Goal: Task Accomplishment & Management: Use online tool/utility

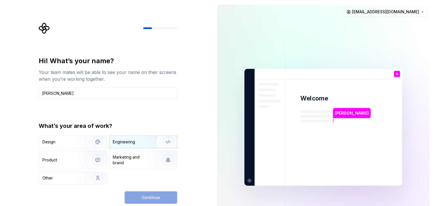
type input "[PERSON_NAME]"
click at [146, 143] on div "Engineering" at bounding box center [135, 142] width 45 height 6
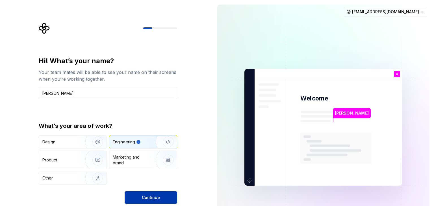
click at [159, 201] on button "Continue" at bounding box center [151, 198] width 53 height 12
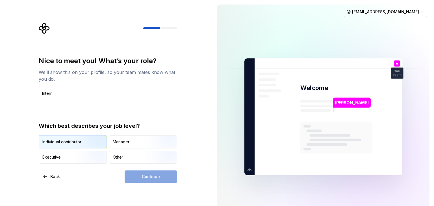
type input "Intern"
click at [87, 145] on img "button" at bounding box center [93, 149] width 36 height 38
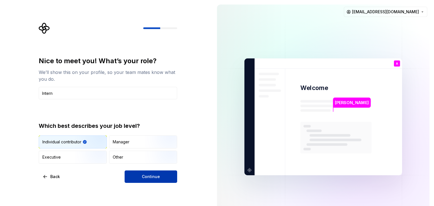
click at [140, 176] on button "Continue" at bounding box center [151, 177] width 53 height 12
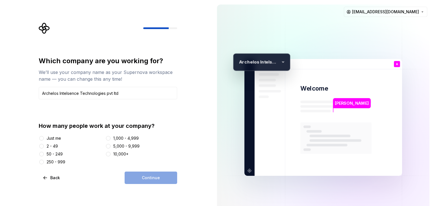
type input "Archelos Intelsence Technologies pvt ltd"
click at [42, 154] on button "50 - 249" at bounding box center [41, 154] width 5 height 5
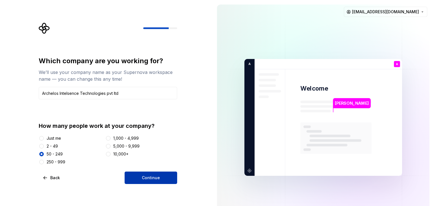
click at [138, 180] on button "Continue" at bounding box center [151, 178] width 53 height 12
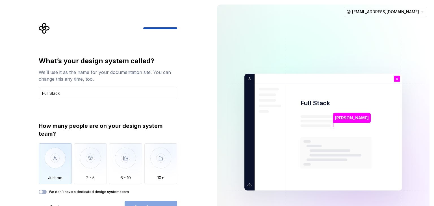
type input "Full Stack"
click at [55, 158] on img "button" at bounding box center [55, 163] width 33 height 38
click at [138, 202] on button "Open Supernova" at bounding box center [151, 207] width 53 height 12
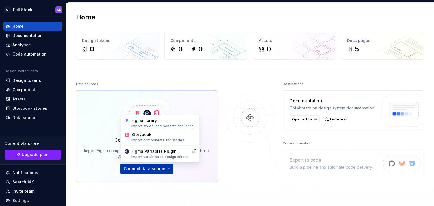
click at [149, 168] on html "AI Full Stack AK Home Documentation Analytics Code automation Design system dat…" at bounding box center [217, 103] width 434 height 206
click at [153, 121] on div "Figma library Import styles, components and icons." at bounding box center [163, 123] width 65 height 11
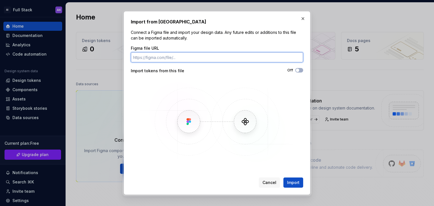
click at [198, 57] on input "Figma file URL" at bounding box center [217, 57] width 172 height 10
paste input "[URL][DOMAIN_NAME]"
type input "[URL][DOMAIN_NAME]"
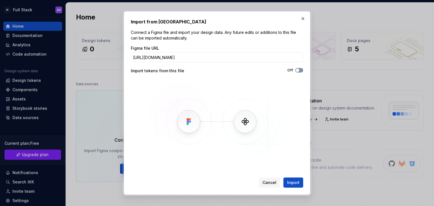
scroll to position [0, 0]
click at [300, 71] on button "Off" at bounding box center [299, 70] width 8 height 5
click at [296, 181] on span "Import" at bounding box center [293, 183] width 12 height 6
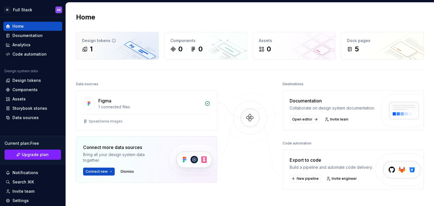
click at [108, 46] on div "1" at bounding box center [117, 49] width 71 height 9
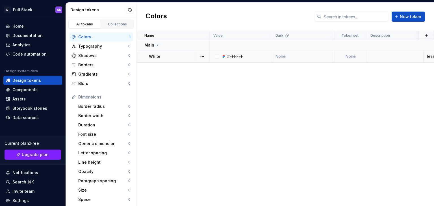
click at [166, 56] on div "White" at bounding box center [179, 57] width 60 height 6
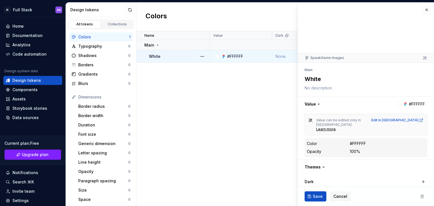
click at [350, 43] on div at bounding box center [366, 28] width 136 height 51
click at [220, 87] on div "Name Value Dark Token set Description Last updated Main White #FFFFFF None None…" at bounding box center [285, 118] width 298 height 175
click at [116, 24] on div "Collections" at bounding box center [117, 24] width 28 height 5
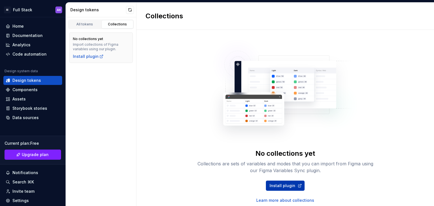
click at [283, 186] on span "Install plugin" at bounding box center [283, 186] width 26 height 6
click at [24, 25] on div "Home" at bounding box center [33, 26] width 54 height 6
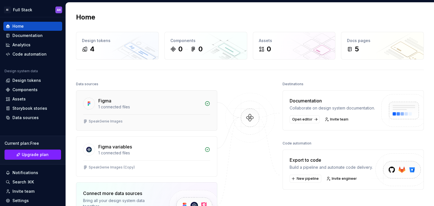
click at [122, 104] on div "1 connected files" at bounding box center [149, 107] width 103 height 6
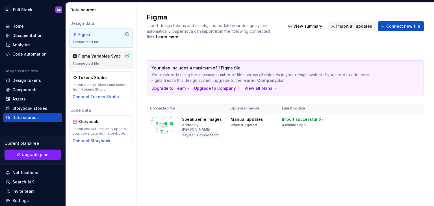
click at [92, 60] on div "Figma Variables Sync 1 connected file" at bounding box center [101, 59] width 57 height 12
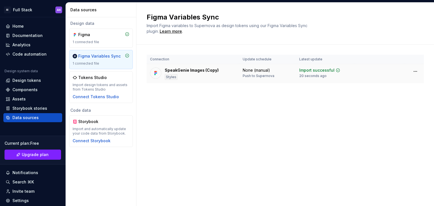
click at [194, 77] on div "SpeakGenie Images (Copy) Styles" at bounding box center [192, 74] width 54 height 12
click at [168, 78] on div "Styles" at bounding box center [171, 77] width 13 height 6
click at [415, 72] on html "AI Full Stack AK Home Documentation Analytics Code automation Design system dat…" at bounding box center [217, 103] width 434 height 206
click at [312, 68] on html "AI Full Stack AK Home Documentation Analytics Code automation Design system dat…" at bounding box center [217, 103] width 434 height 206
click at [159, 81] on td "SpeakGenie Images (Copy) Styles" at bounding box center [193, 73] width 93 height 19
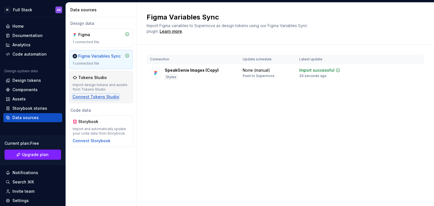
click at [95, 99] on div "Connect Tokens Studio" at bounding box center [96, 97] width 46 height 6
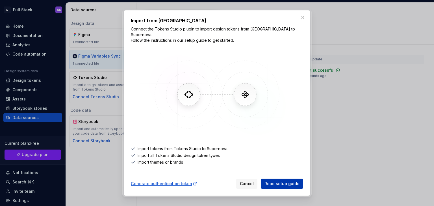
click at [277, 181] on span "Read setup guide" at bounding box center [281, 184] width 35 height 6
click at [245, 96] on img at bounding box center [217, 94] width 164 height 85
click at [246, 181] on span "Cancel" at bounding box center [247, 184] width 14 height 6
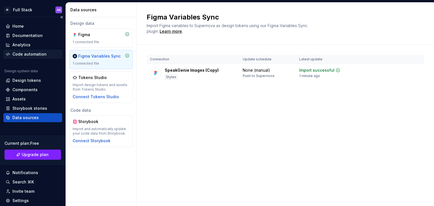
click at [18, 52] on div "Code automation" at bounding box center [29, 54] width 34 height 6
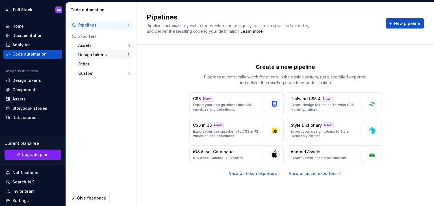
click at [95, 53] on div "Design tokens" at bounding box center [102, 55] width 49 height 6
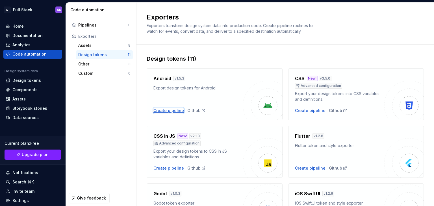
click at [168, 112] on div "Create pipeline" at bounding box center [168, 111] width 31 height 6
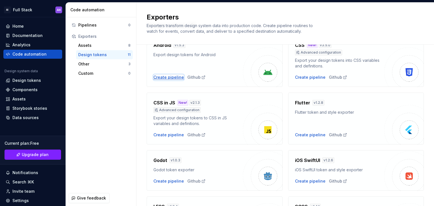
scroll to position [34, 0]
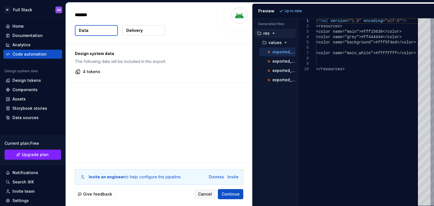
type textarea "*"
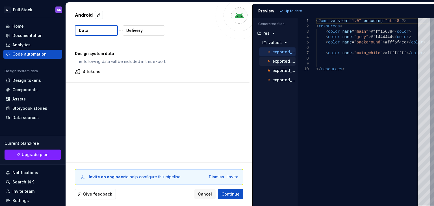
click at [281, 61] on p "exported_dimens.xml" at bounding box center [283, 61] width 23 height 5
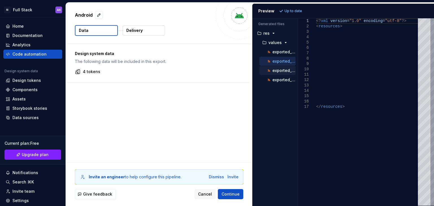
click at [278, 68] on p "exported_radii.xml" at bounding box center [283, 70] width 23 height 5
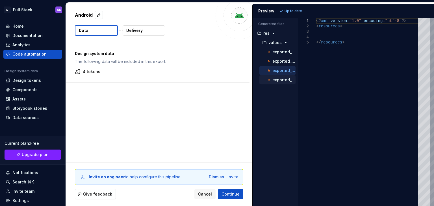
click at [276, 78] on p "exported_text_styles.xml" at bounding box center [283, 80] width 23 height 5
type textarea "**********"
click at [231, 194] on span "Continue" at bounding box center [231, 195] width 18 height 6
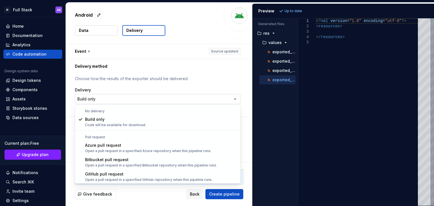
click at [185, 97] on html "**********" at bounding box center [217, 103] width 434 height 206
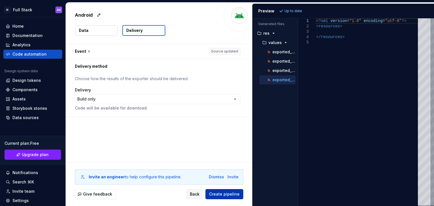
click at [218, 193] on span "Create pipeline" at bounding box center [224, 195] width 31 height 6
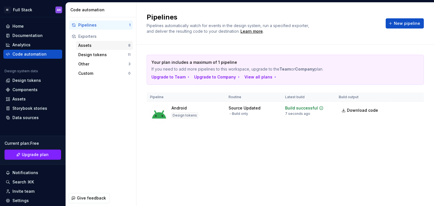
click at [103, 47] on div "Assets" at bounding box center [103, 46] width 50 height 6
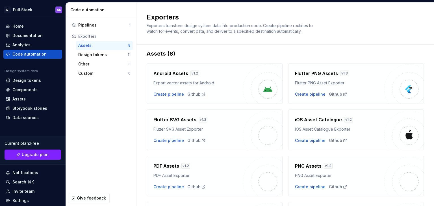
scroll to position [3, 0]
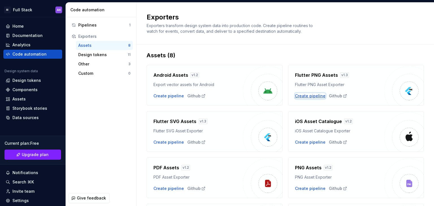
click at [307, 96] on div "Create pipeline" at bounding box center [310, 96] width 31 height 6
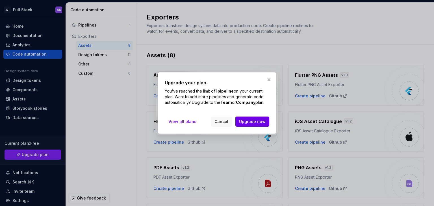
click at [254, 120] on span "Upgrade now" at bounding box center [252, 122] width 27 height 6
